Goal: Task Accomplishment & Management: Use online tool/utility

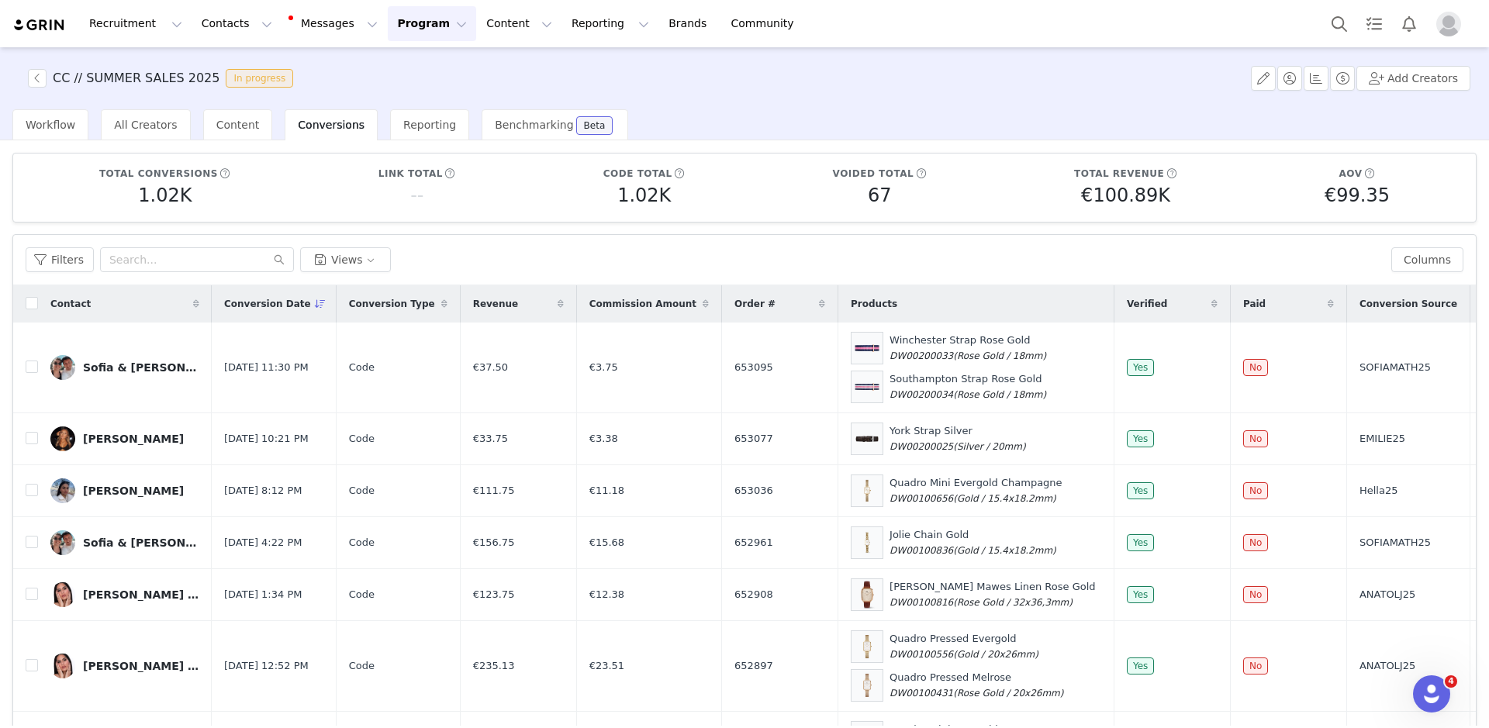
click at [26, 79] on div "CC // SUMMER SALES 2025 In progress" at bounding box center [159, 78] width 281 height 19
click at [37, 82] on button "button" at bounding box center [37, 78] width 19 height 19
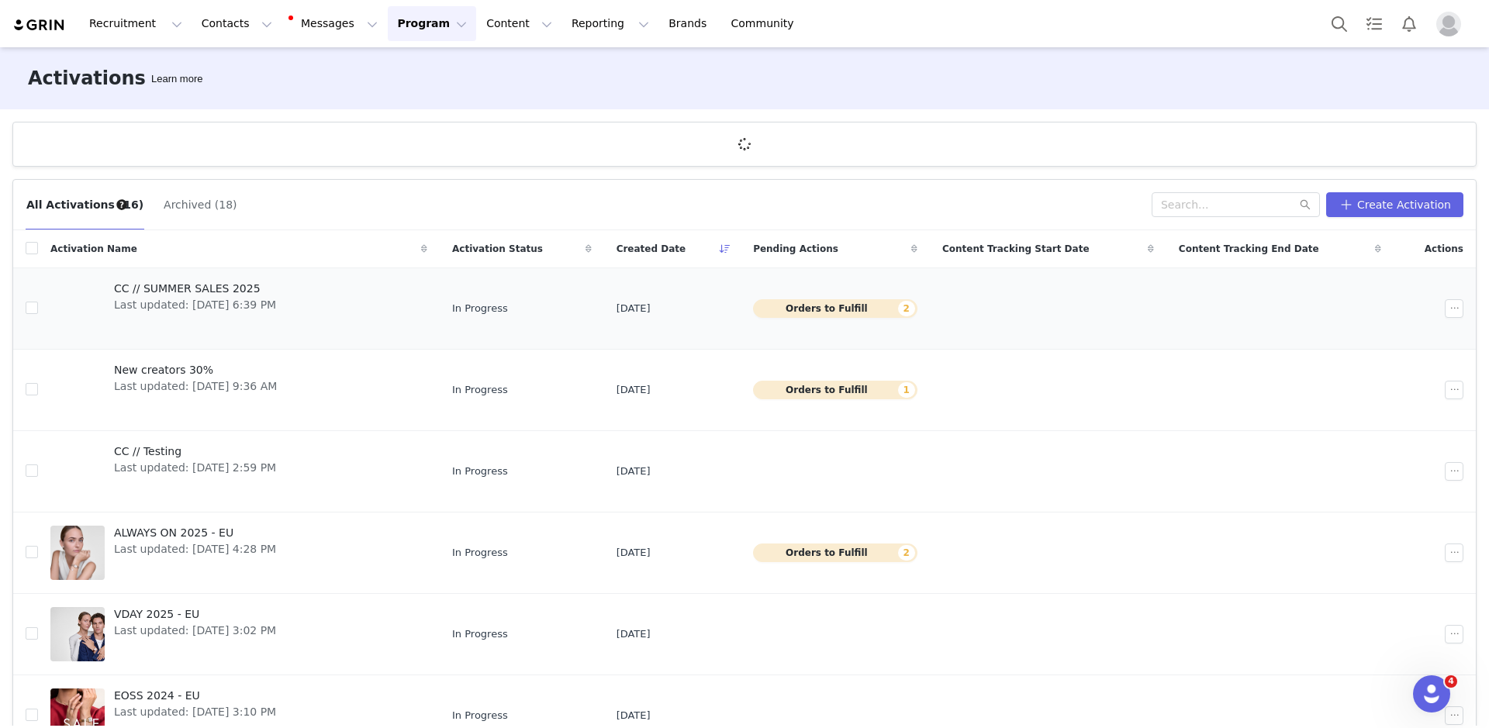
click at [276, 307] on span "Last updated: [DATE] 6:39 PM" at bounding box center [195, 305] width 162 height 16
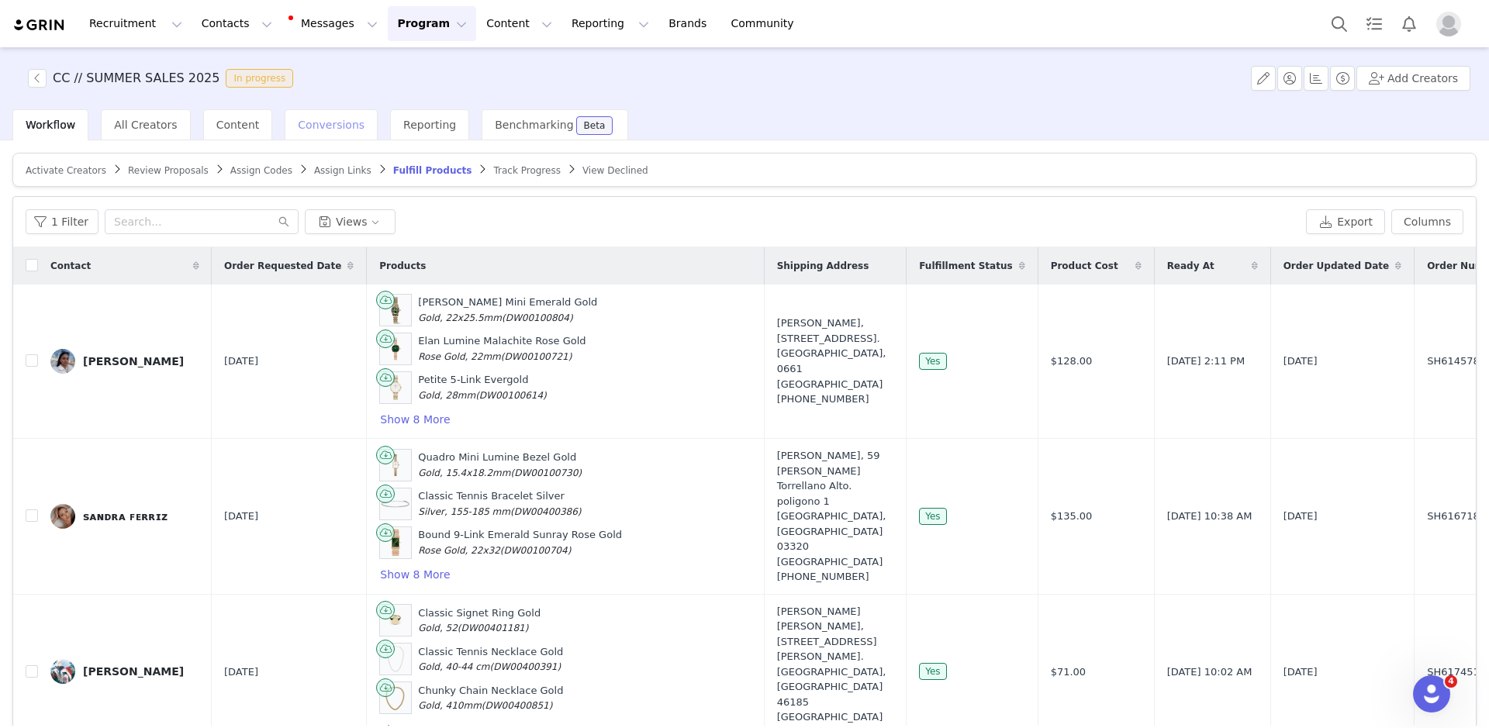
click at [324, 114] on div "Conversions" at bounding box center [331, 124] width 93 height 31
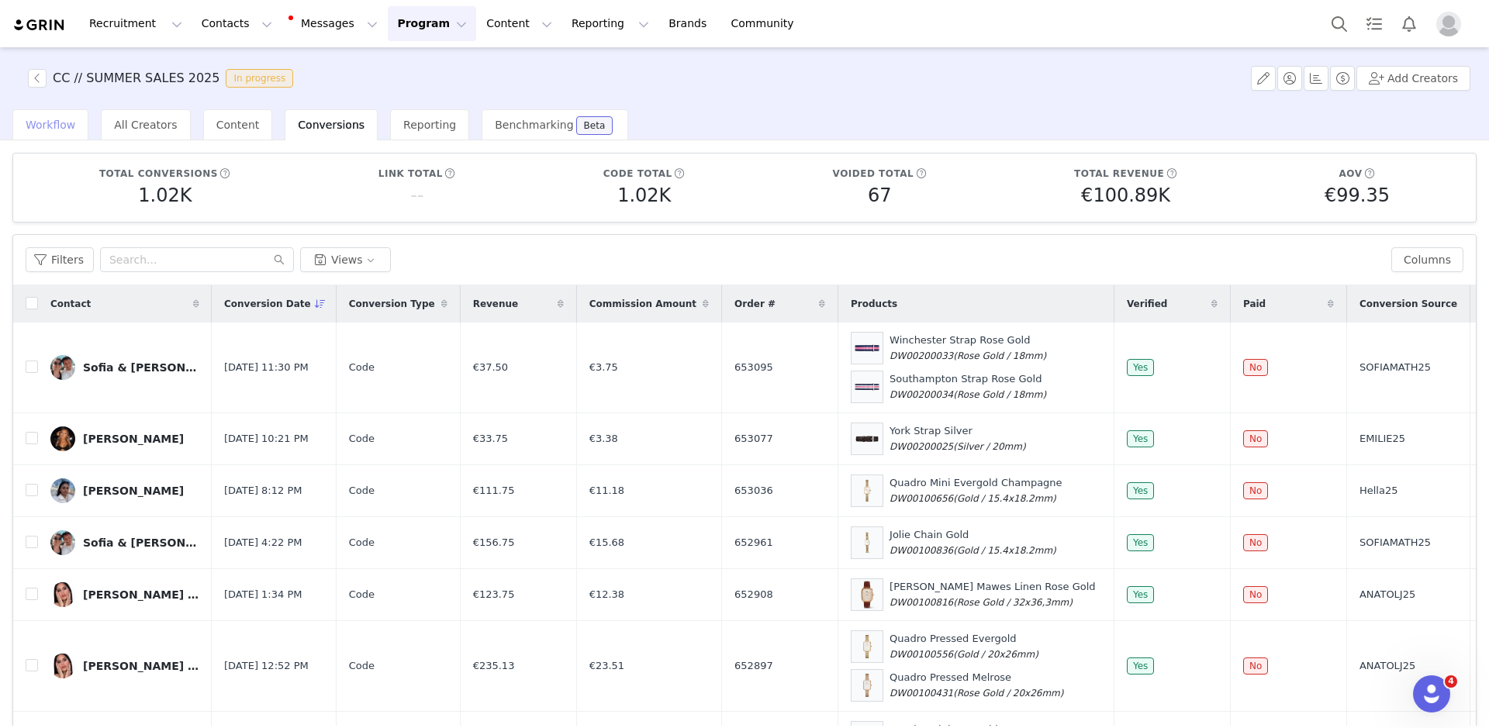
click at [58, 122] on span "Workflow" at bounding box center [51, 125] width 50 height 12
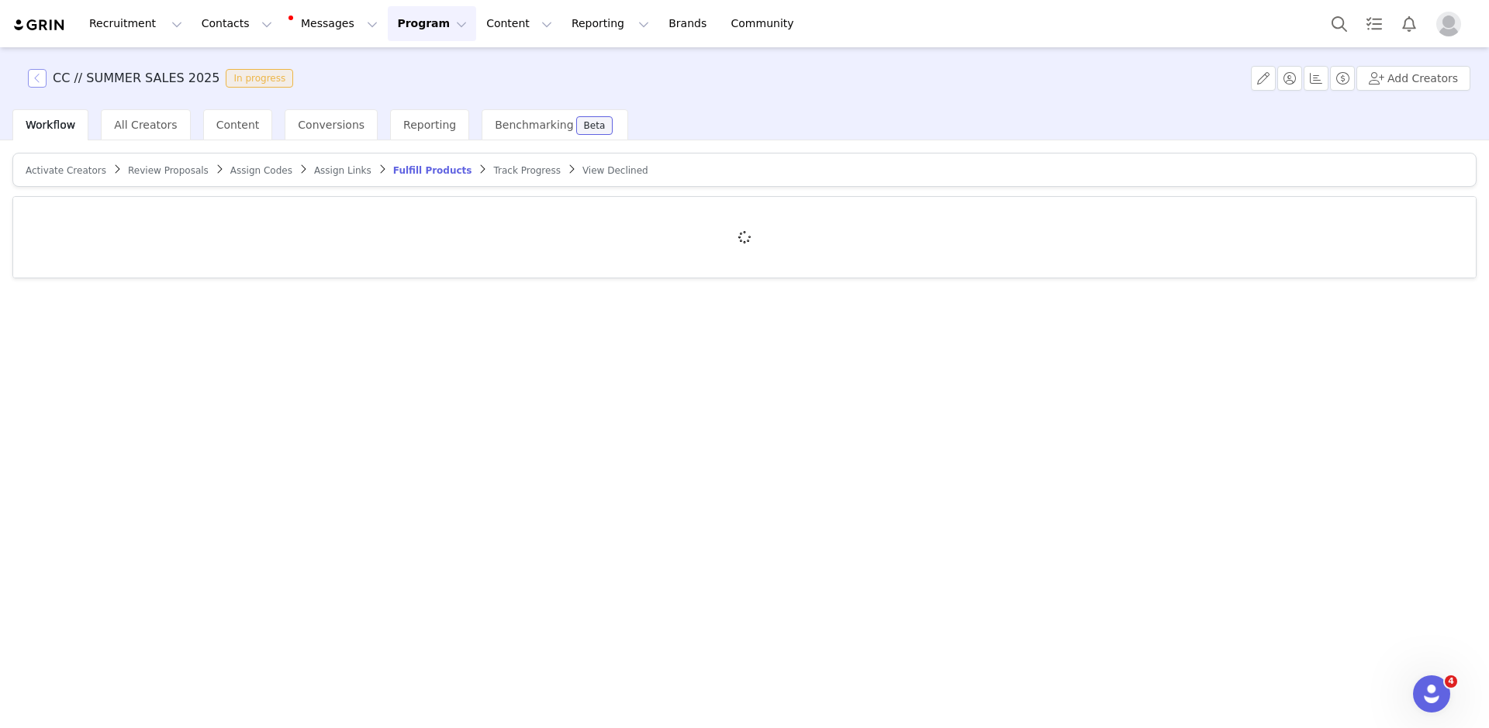
click at [30, 81] on button "button" at bounding box center [37, 78] width 19 height 19
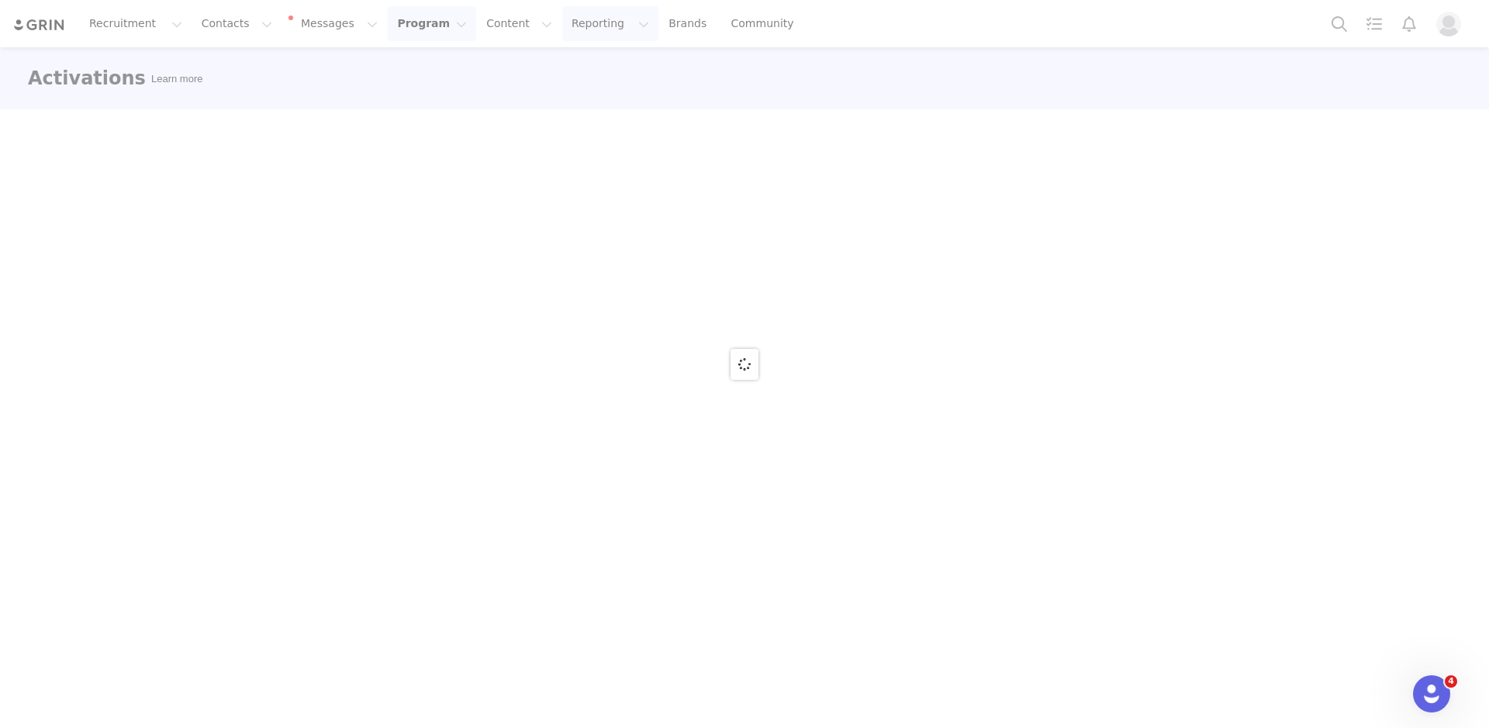
click at [562, 21] on button "Reporting Reporting" at bounding box center [610, 23] width 96 height 35
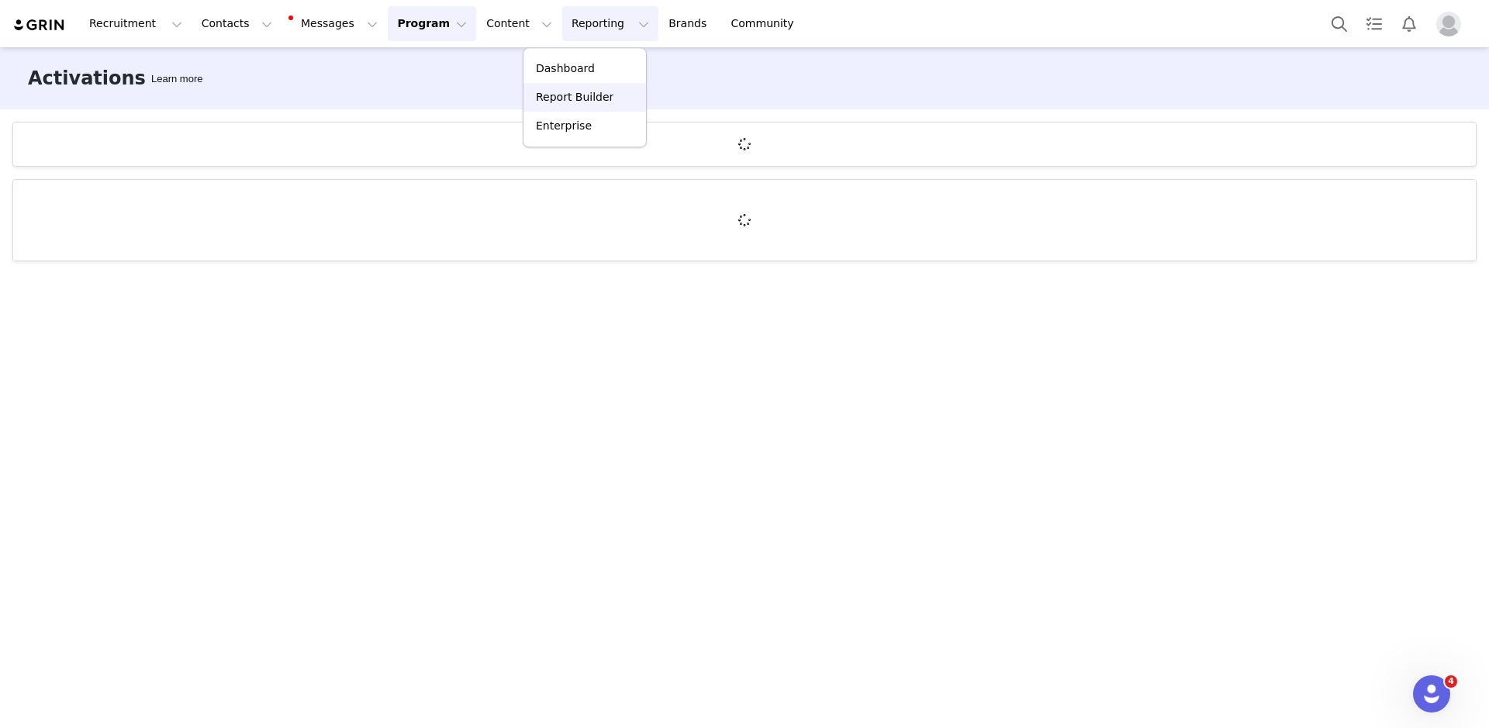
click at [568, 100] on p "Report Builder" at bounding box center [575, 97] width 78 height 16
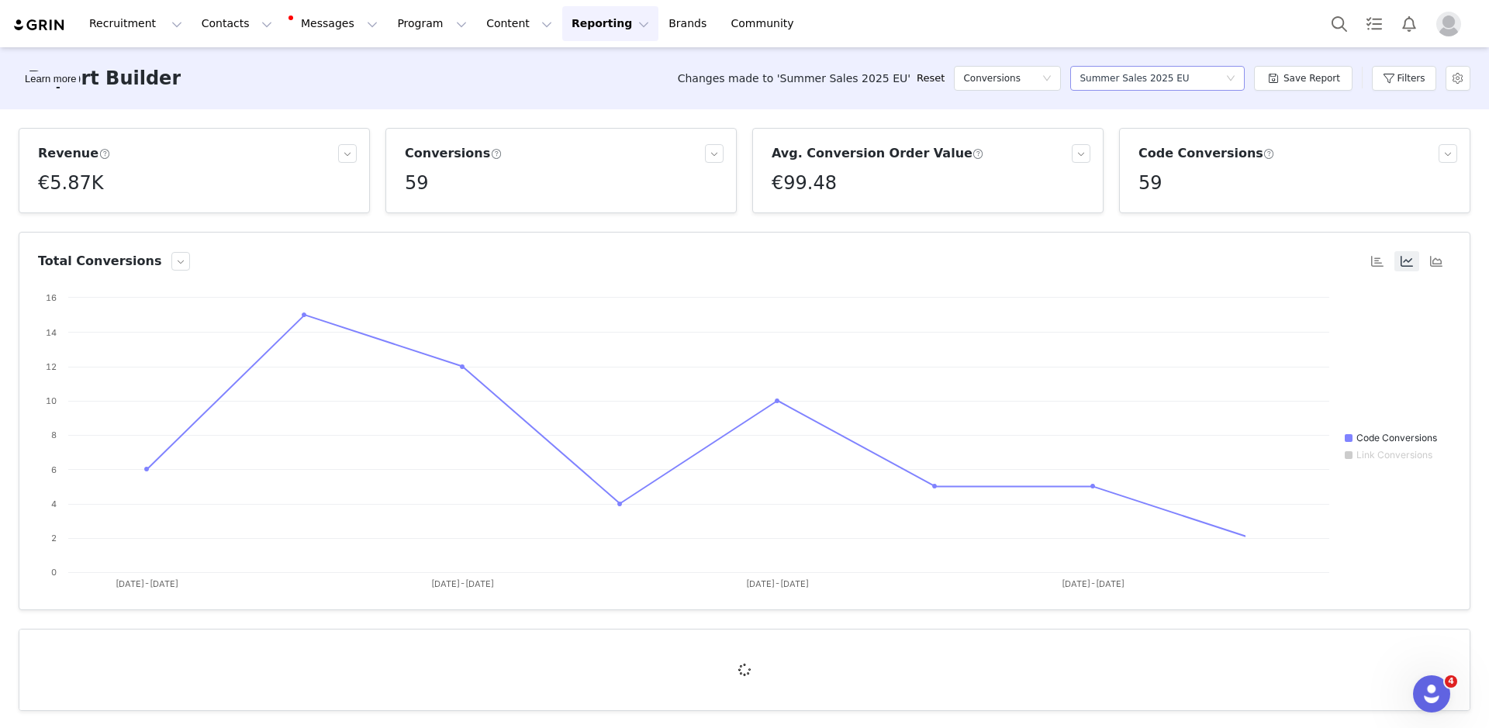
click at [1155, 87] on div "Summer Sales 2025 EU" at bounding box center [1133, 78] width 109 height 23
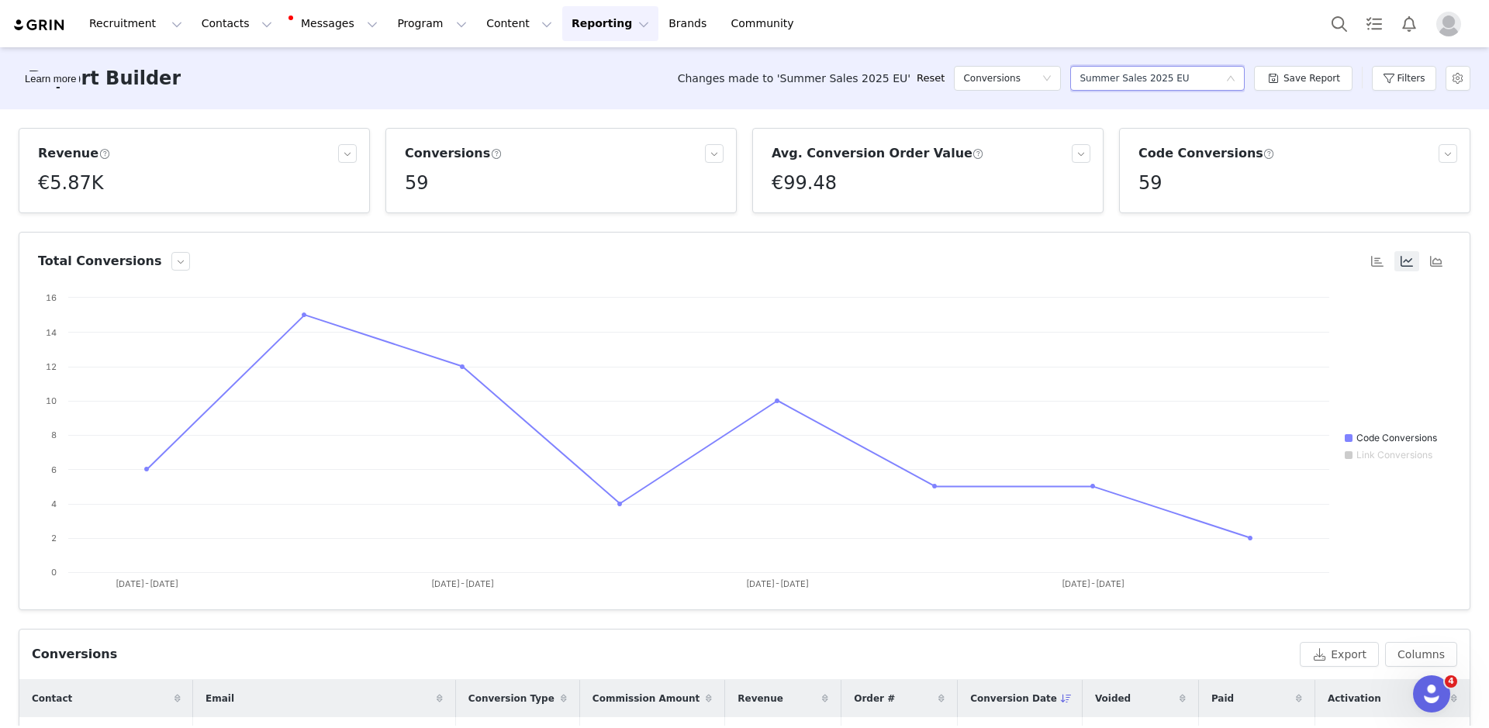
scroll to position [8, 0]
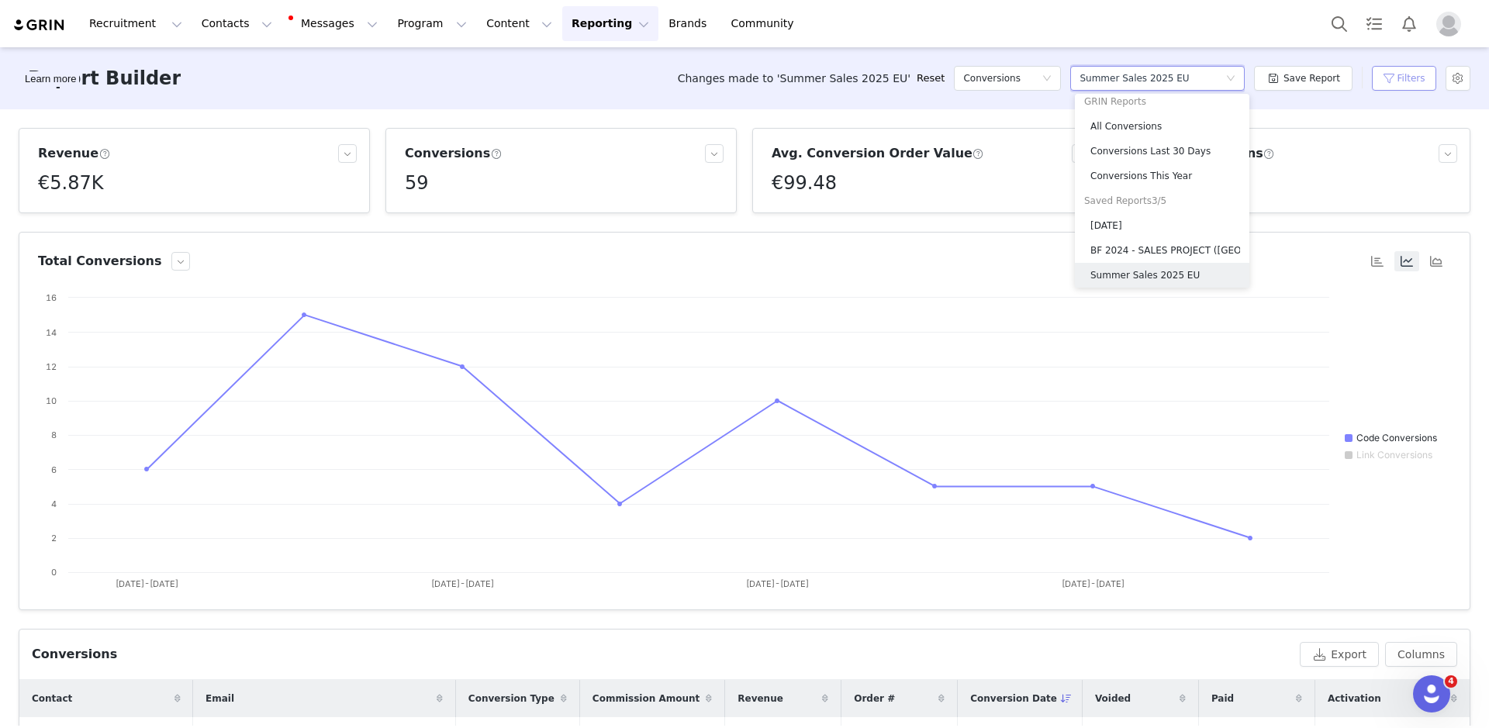
click at [1400, 85] on button "Filters" at bounding box center [1404, 78] width 64 height 25
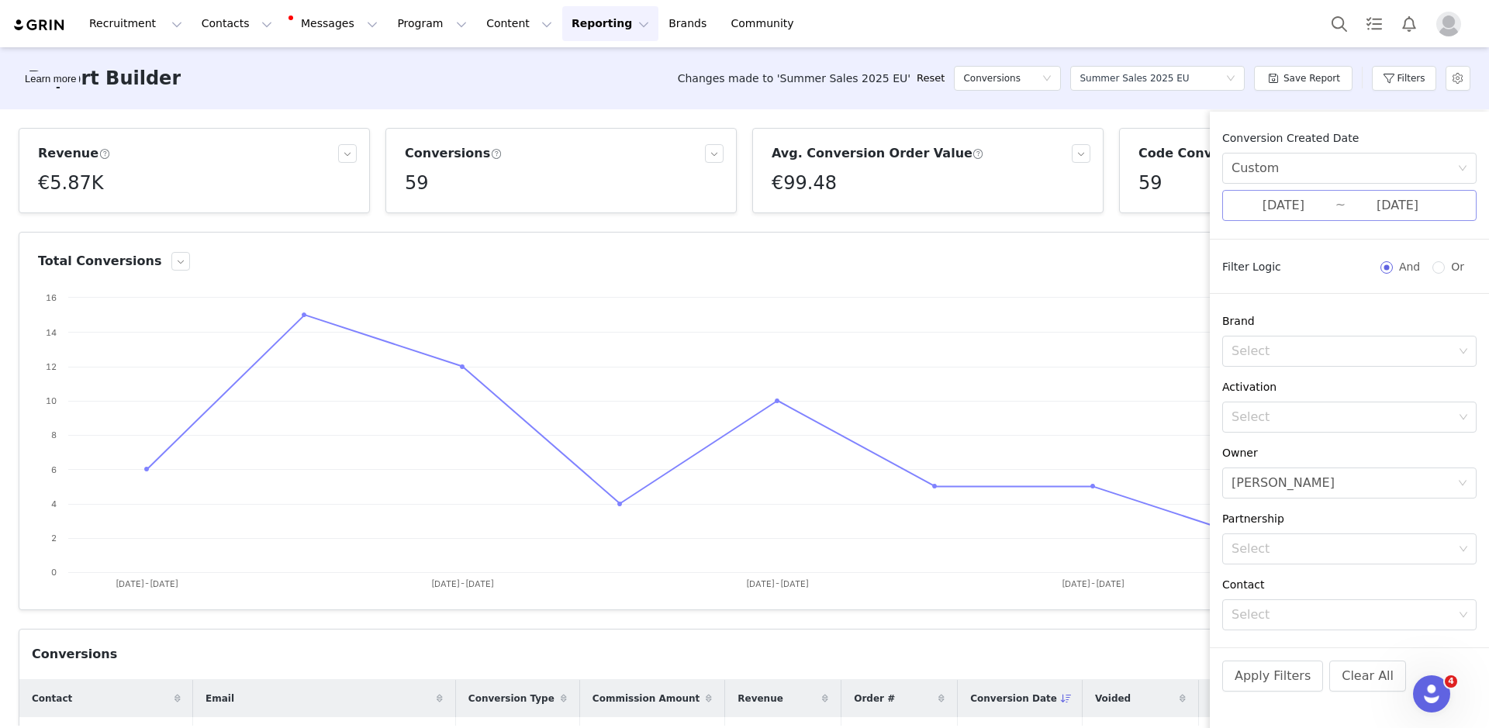
click at [1290, 205] on input "[DATE]" at bounding box center [1283, 205] width 104 height 20
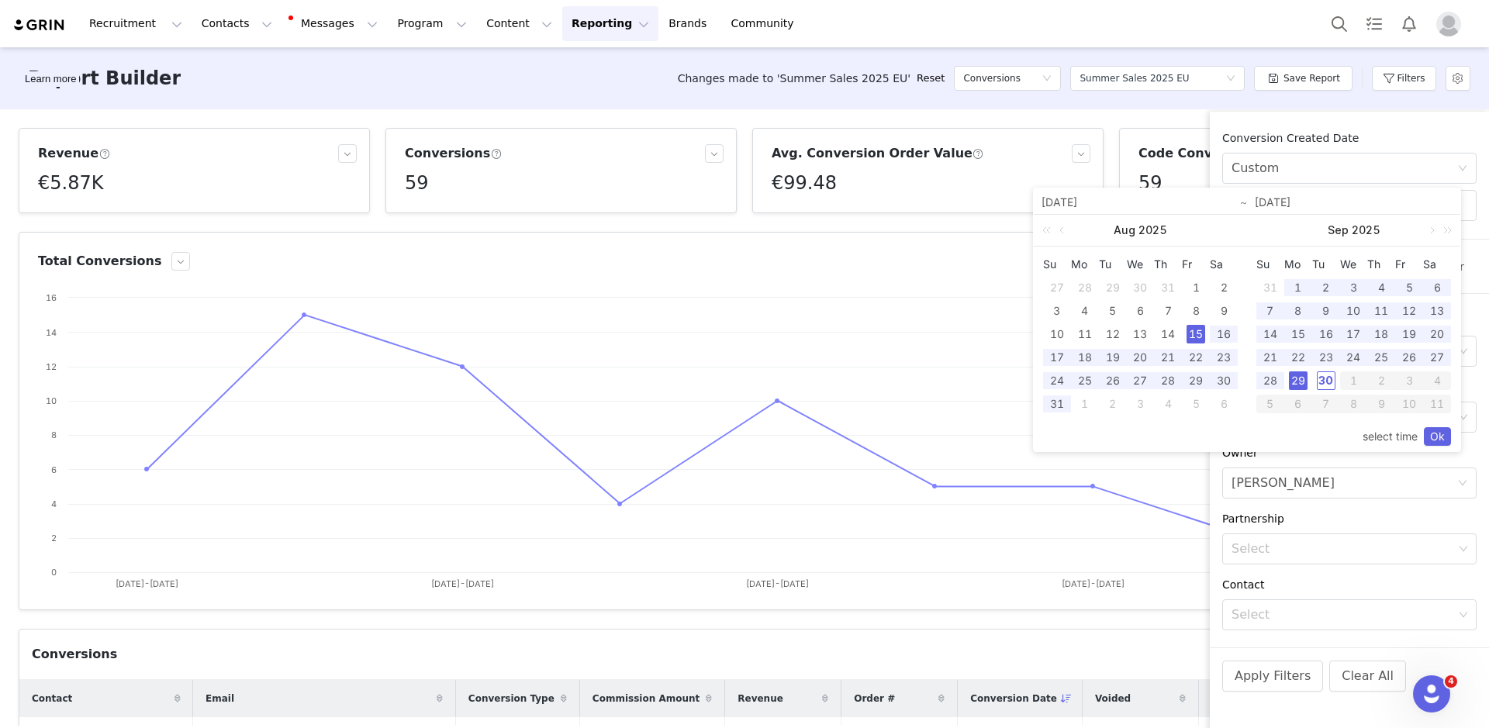
click at [1189, 333] on div "15" at bounding box center [1195, 334] width 19 height 19
click at [1330, 386] on div "30" at bounding box center [1326, 380] width 19 height 19
type input "[DATE]"
click at [1434, 435] on link "Ok" at bounding box center [1437, 436] width 27 height 19
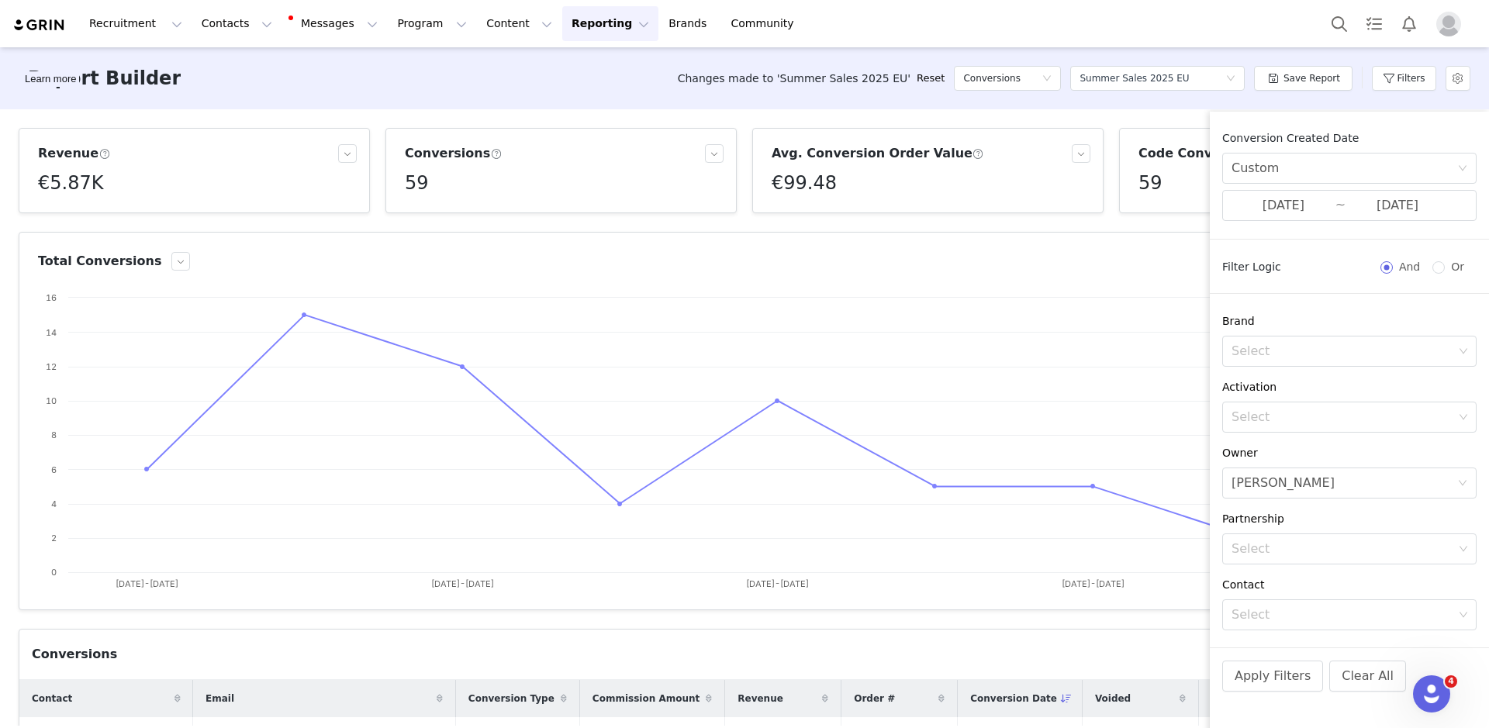
scroll to position [46, 0]
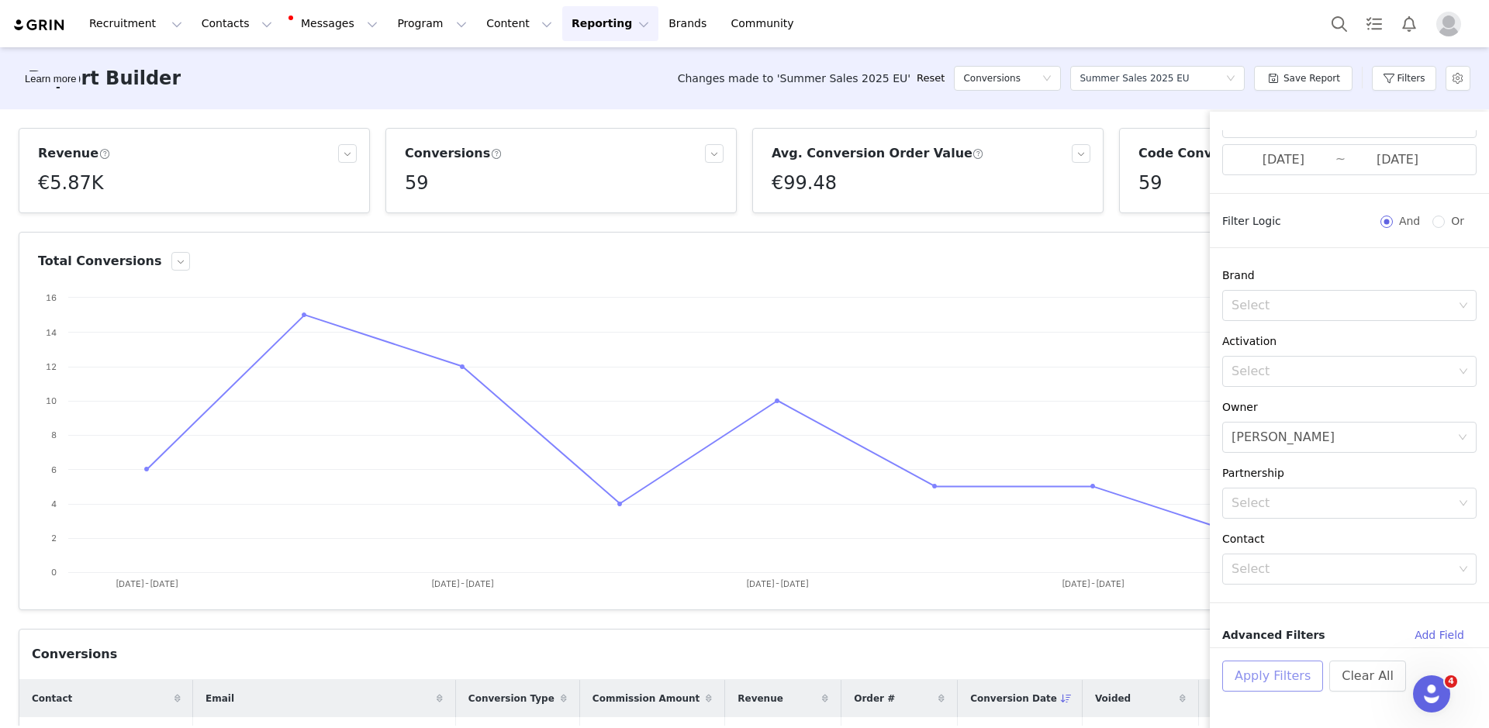
click at [1277, 668] on button "Apply Filters" at bounding box center [1272, 676] width 101 height 31
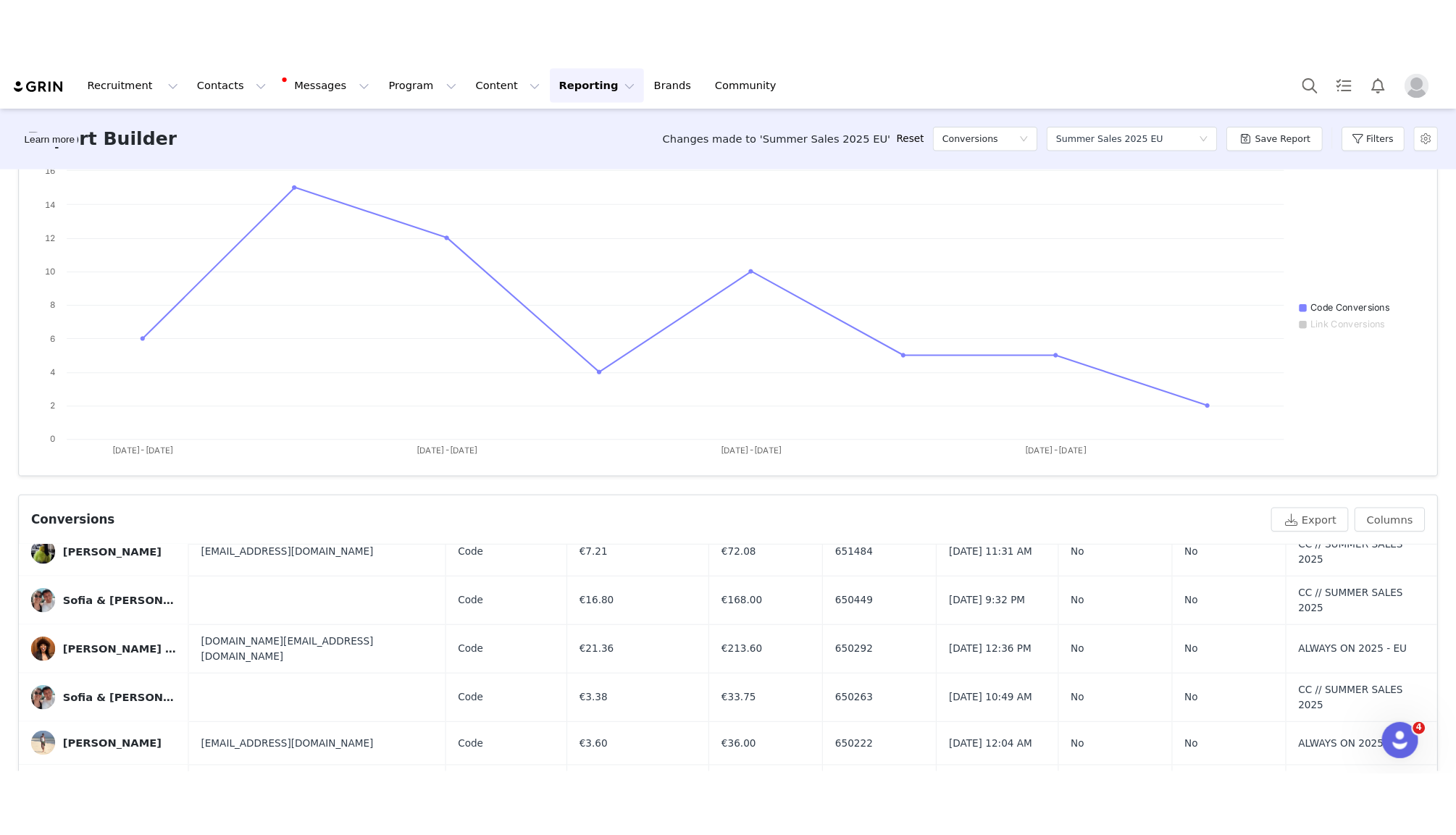
scroll to position [0, 0]
